Goal: Information Seeking & Learning: Learn about a topic

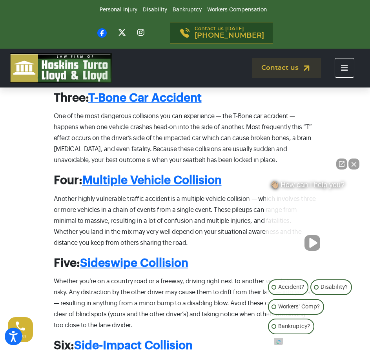
scroll to position [627, 0]
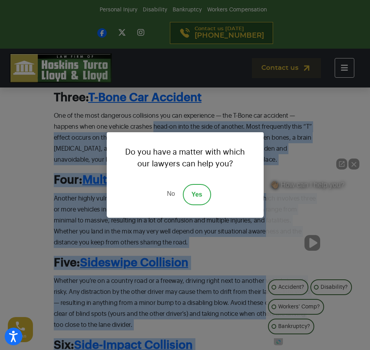
drag, startPoint x: 152, startPoint y: 125, endPoint x: 241, endPoint y: 125, distance: 88.2
click at [239, 125] on div "Do you have a matter with which our lawyers can help you? No Yes" at bounding box center [185, 175] width 370 height 350
click at [232, 125] on div "Do you have a matter with which our lawyers can help you? No Yes" at bounding box center [185, 175] width 370 height 350
click at [169, 195] on link "No" at bounding box center [171, 194] width 24 height 21
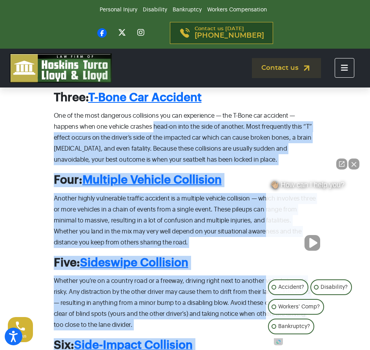
click at [154, 125] on p "One of the most dangerous collisions you can experience — the T-Bone car accide…" at bounding box center [185, 137] width 263 height 55
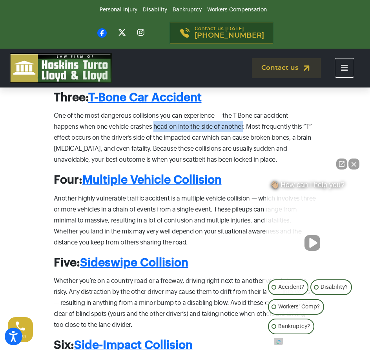
drag, startPoint x: 152, startPoint y: 125, endPoint x: 240, endPoint y: 125, distance: 87.8
click at [240, 125] on p "One of the most dangerous collisions you can experience — the T-Bone car accide…" at bounding box center [185, 137] width 263 height 55
copy p "head-on into the side of another"
